Goal: Find contact information: Find contact information

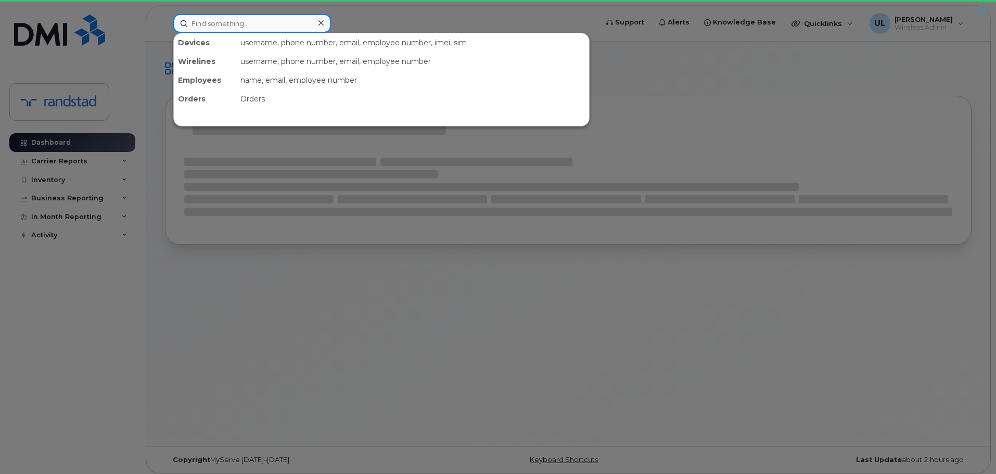
click at [313, 27] on input at bounding box center [252, 23] width 158 height 19
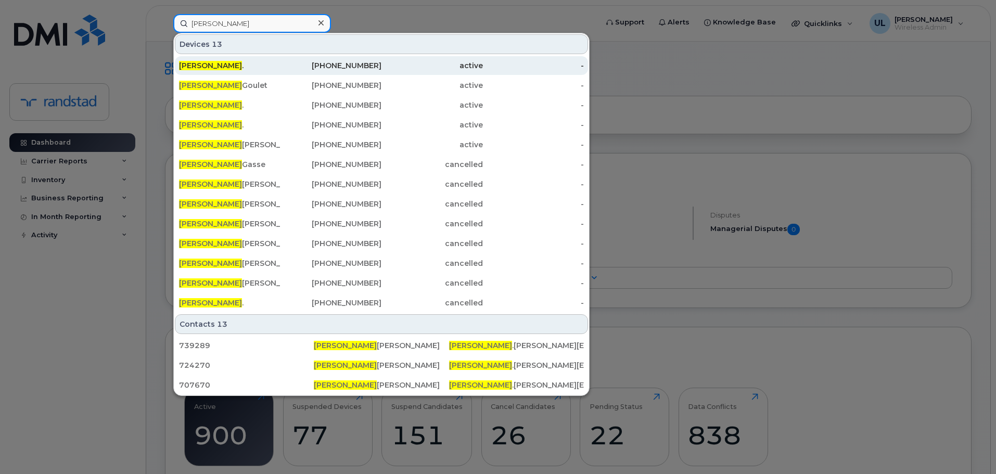
type input "CAROLINE"
drag, startPoint x: 282, startPoint y: 67, endPoint x: 281, endPoint y: 72, distance: 5.8
click at [282, 67] on div "418-572-7856" at bounding box center [331, 65] width 101 height 10
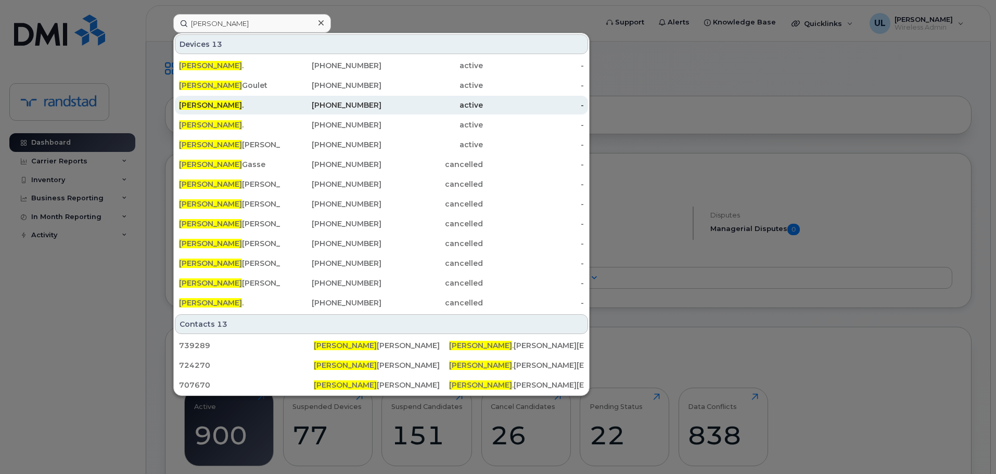
click at [270, 100] on div "Caroline ." at bounding box center [229, 105] width 101 height 19
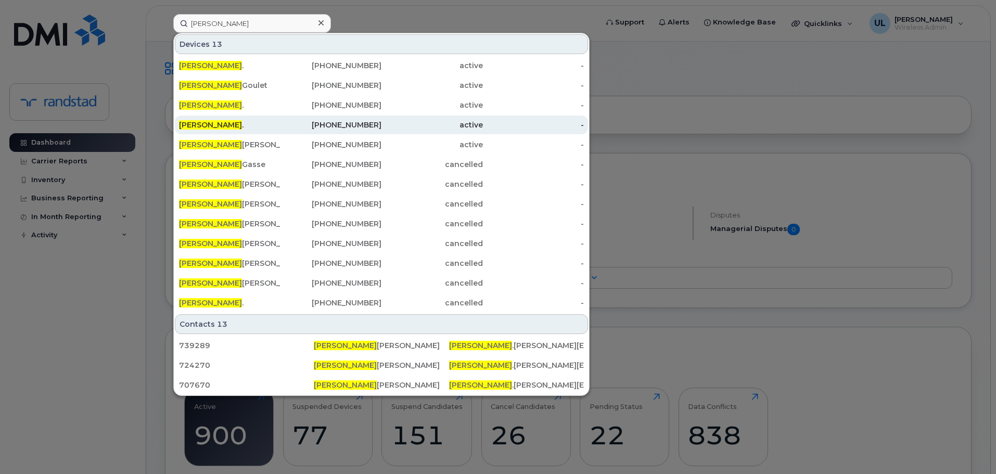
click at [260, 129] on div "Caroline ." at bounding box center [229, 125] width 101 height 10
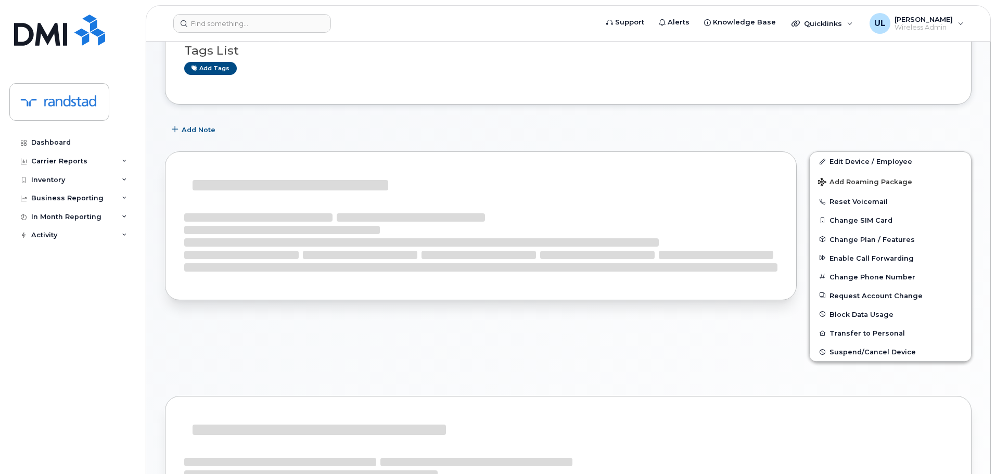
scroll to position [104, 0]
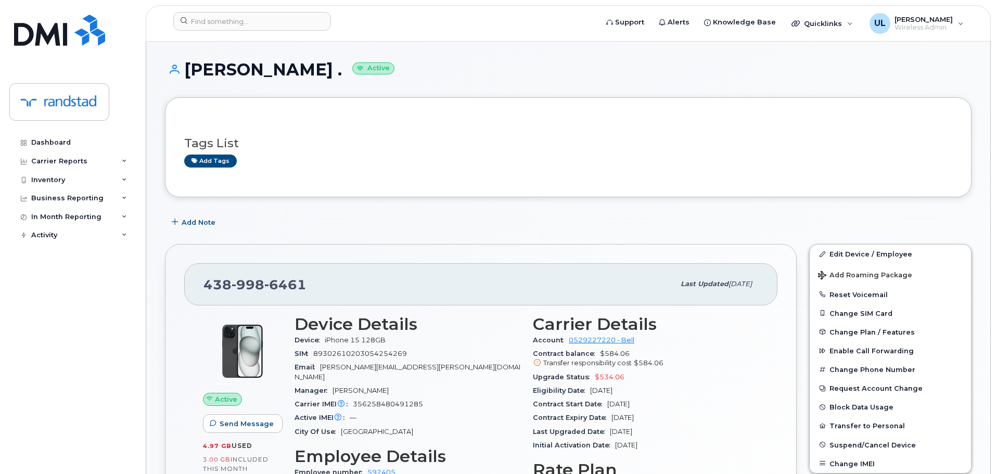
scroll to position [104, 0]
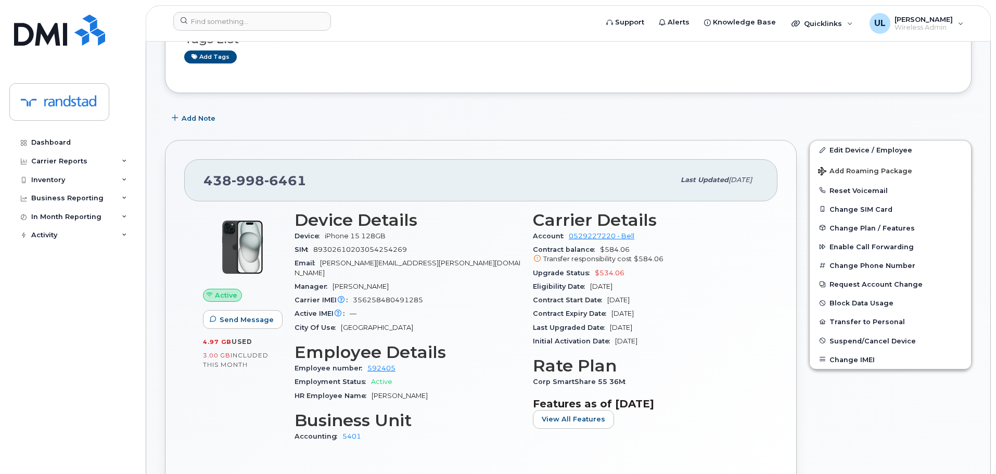
click at [270, 189] on div "438 998 6461" at bounding box center [438, 180] width 471 height 22
copy span "438 998 6461"
click at [396, 161] on div "438 998 6461 Last updated Aug 26, 2025" at bounding box center [480, 180] width 593 height 42
drag, startPoint x: 337, startPoint y: 180, endPoint x: 272, endPoint y: 180, distance: 65.1
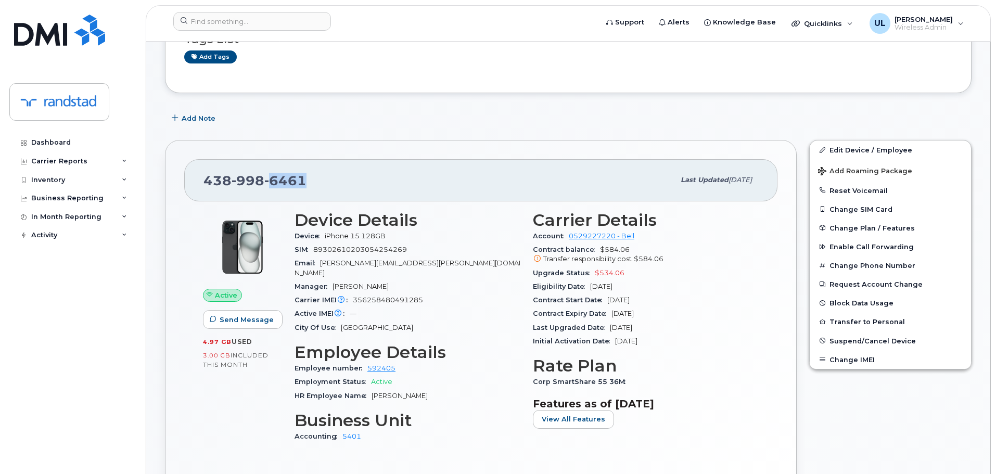
click at [272, 180] on div "438 998 6461" at bounding box center [438, 180] width 471 height 22
copy span "6461"
